Goal: Navigation & Orientation: Find specific page/section

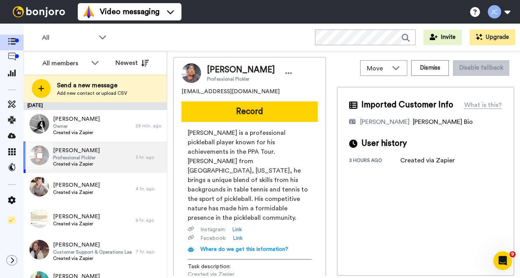
click at [86, 151] on span "[PERSON_NAME]" at bounding box center [76, 151] width 47 height 8
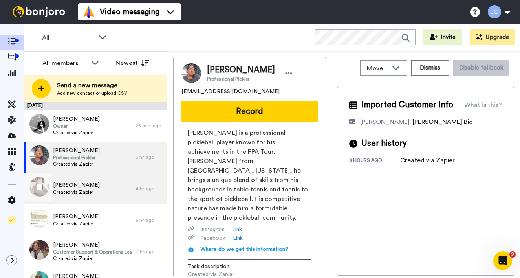
click at [84, 183] on span "[PERSON_NAME]" at bounding box center [76, 185] width 47 height 8
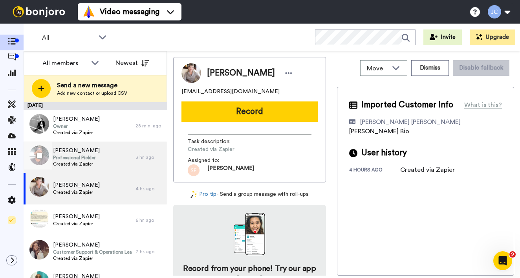
click at [88, 161] on span "Created via Zapier" at bounding box center [76, 164] width 47 height 6
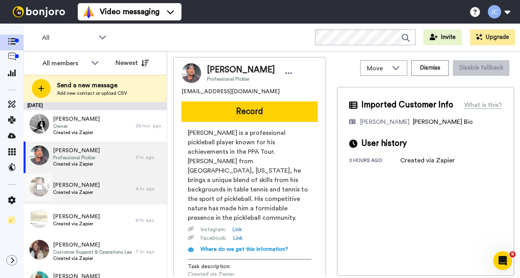
click at [81, 195] on div "[PERSON_NAME] Created via Zapier" at bounding box center [76, 188] width 47 height 15
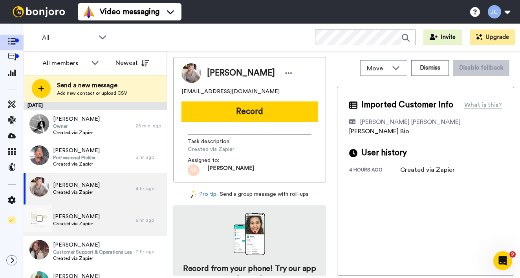
click at [73, 223] on span "Created via Zapier" at bounding box center [76, 223] width 47 height 6
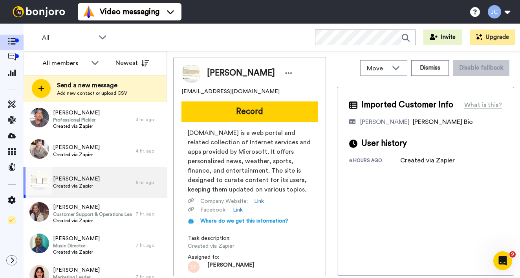
scroll to position [115, 0]
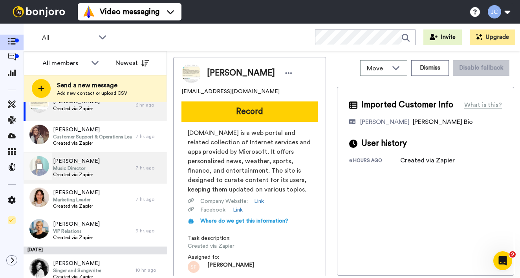
click at [92, 178] on div "[PERSON_NAME] Music Director Created via Zapier" at bounding box center [76, 167] width 47 height 21
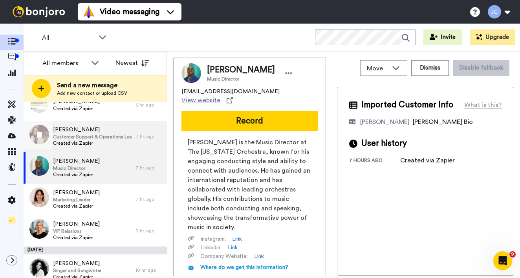
click at [97, 148] on div "[PERSON_NAME] Customer Support & Operations Leader Created via Zapier" at bounding box center [80, 136] width 112 height 31
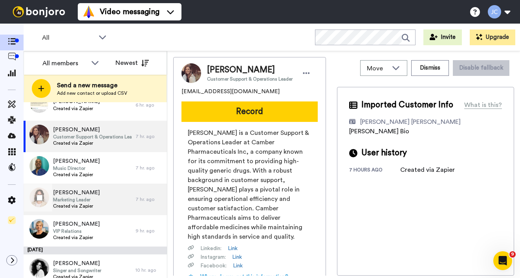
click at [89, 186] on div "[PERSON_NAME] Marketing Leader Created via Zapier" at bounding box center [80, 199] width 112 height 31
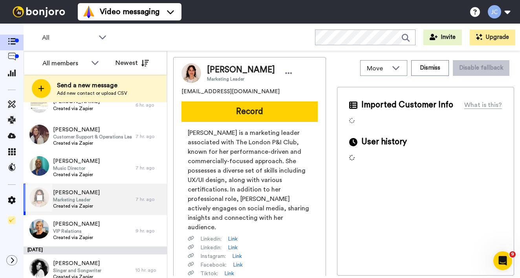
click at [80, 208] on span "Created via Zapier" at bounding box center [76, 206] width 47 height 6
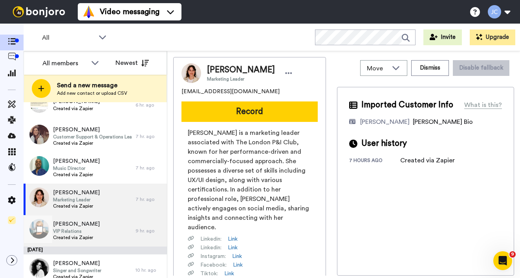
click at [75, 227] on span "[PERSON_NAME]" at bounding box center [76, 224] width 47 height 8
